Goal: Information Seeking & Learning: Check status

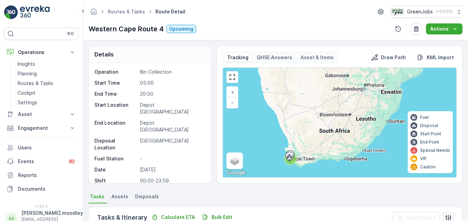
scroll to position [172, 0]
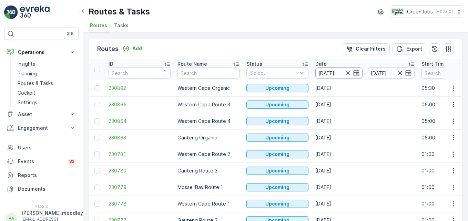
click at [329, 71] on input "[DATE]" at bounding box center [339, 73] width 47 height 11
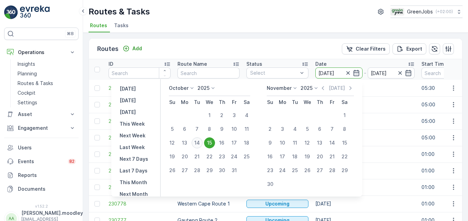
click at [201, 144] on div "14" at bounding box center [197, 143] width 11 height 11
type input "[DATE]"
click at [201, 144] on div "14" at bounding box center [197, 143] width 11 height 11
type input "[DATE]"
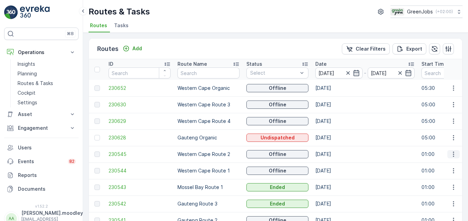
click at [450, 154] on icon "button" at bounding box center [453, 154] width 7 height 7
click at [442, 163] on span "See More Details" at bounding box center [438, 164] width 40 height 7
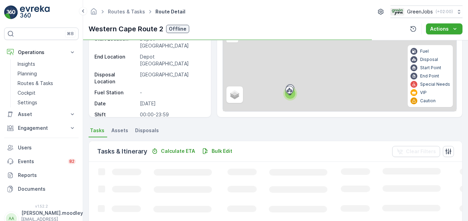
scroll to position [134, 0]
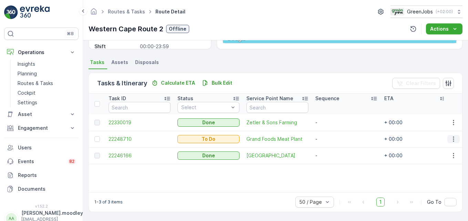
click at [450, 139] on icon "button" at bounding box center [453, 139] width 7 height 7
drag, startPoint x: 0, startPoint y: 0, endPoint x: 48, endPoint y: 91, distance: 102.7
click at [48, 91] on link "Cockpit" at bounding box center [47, 93] width 64 height 10
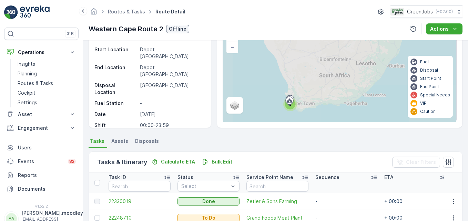
scroll to position [134, 0]
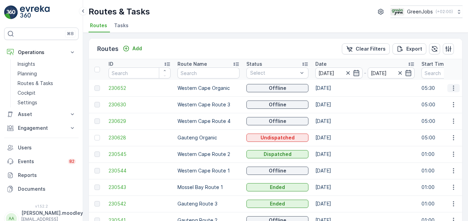
click at [450, 90] on icon "button" at bounding box center [453, 88] width 7 height 7
click at [447, 100] on span "See More Details" at bounding box center [438, 98] width 40 height 7
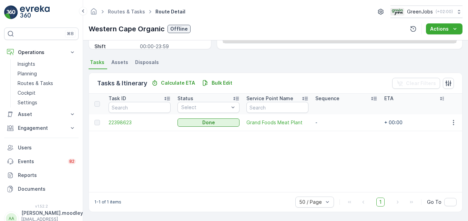
scroll to position [134, 0]
click at [448, 124] on button "button" at bounding box center [454, 123] width 12 height 8
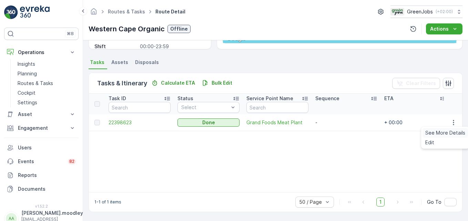
click at [452, 131] on span "See More Details" at bounding box center [446, 133] width 40 height 7
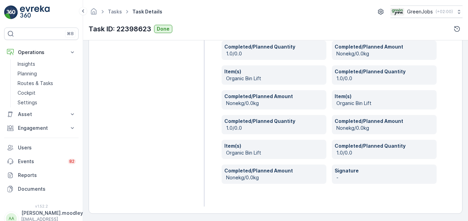
scroll to position [309, 0]
